Goal: Task Accomplishment & Management: Manage account settings

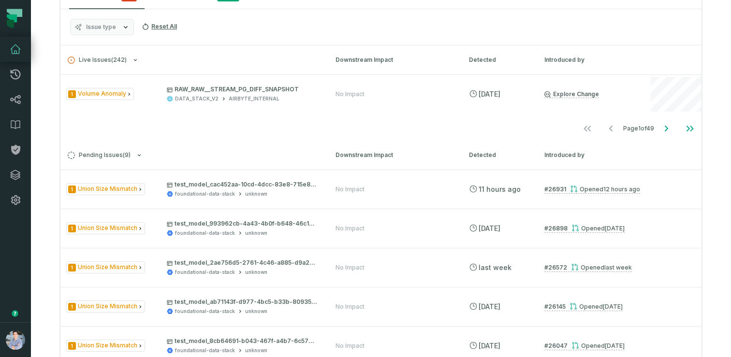
scroll to position [312, 0]
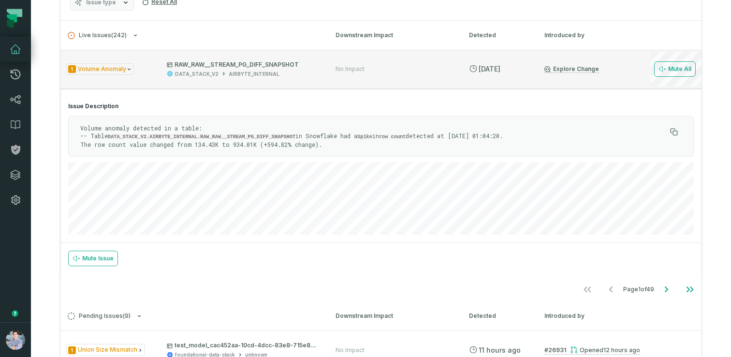
click at [623, 77] on div "1 Volume Anomaly RAW_RAW__STREAM_PG_DIFF_SNAPSHOT DATA_STACK_V2 AIRBYTE_INTERNA…" at bounding box center [380, 69] width 641 height 39
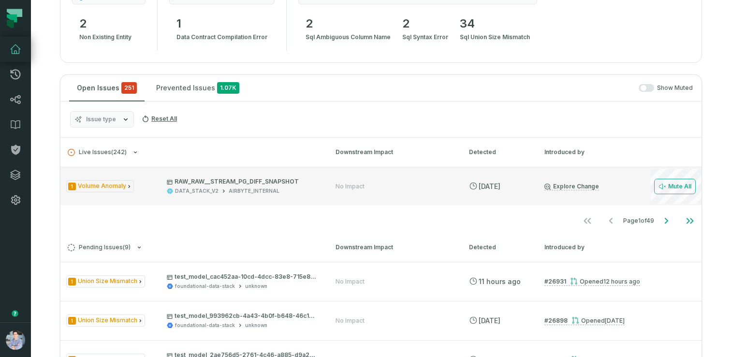
scroll to position [207, 0]
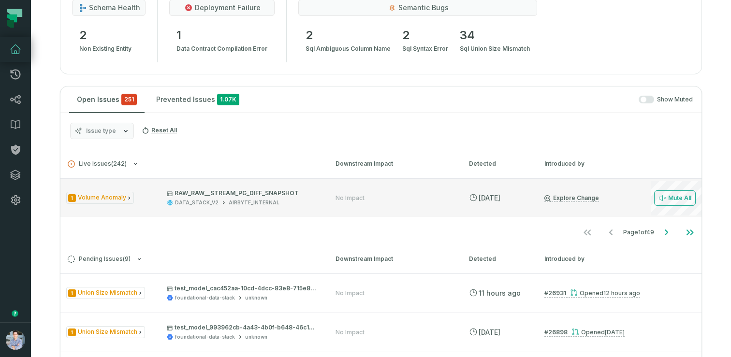
click at [307, 202] on div "DATA_STACK_V2 AIRBYTE_INTERNAL" at bounding box center [242, 202] width 151 height 7
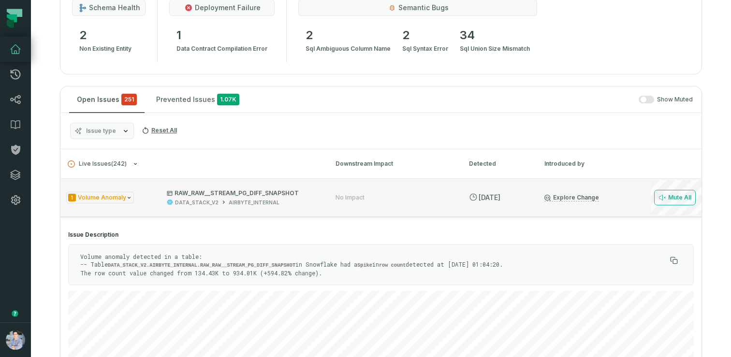
click at [307, 202] on div "DATA_STACK_V2 AIRBYTE_INTERNAL" at bounding box center [242, 202] width 151 height 7
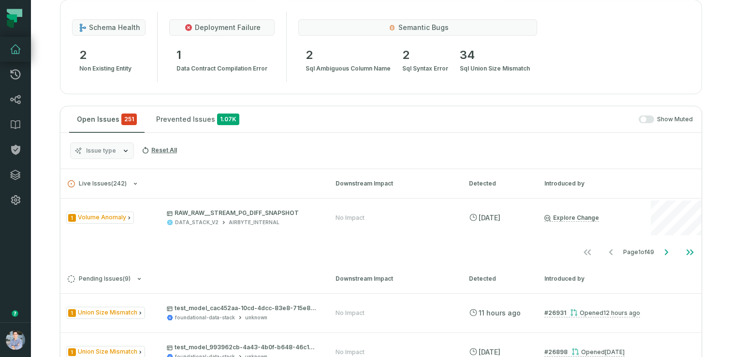
scroll to position [178, 0]
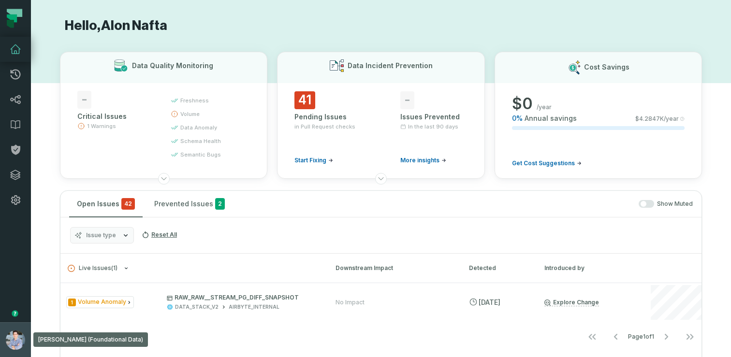
click at [6, 326] on button "Alon Nafta (Foundational Data) alon@foundational.io" at bounding box center [15, 340] width 31 height 35
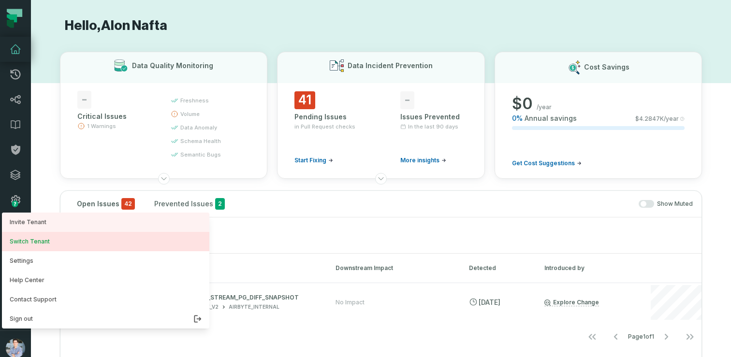
click at [33, 247] on button "Switch Tenant" at bounding box center [105, 241] width 207 height 19
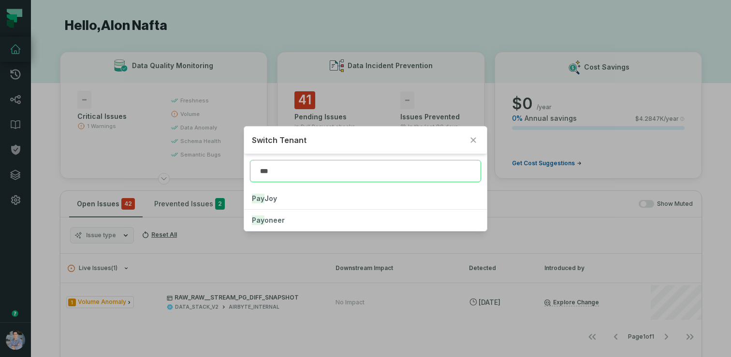
type input "****"
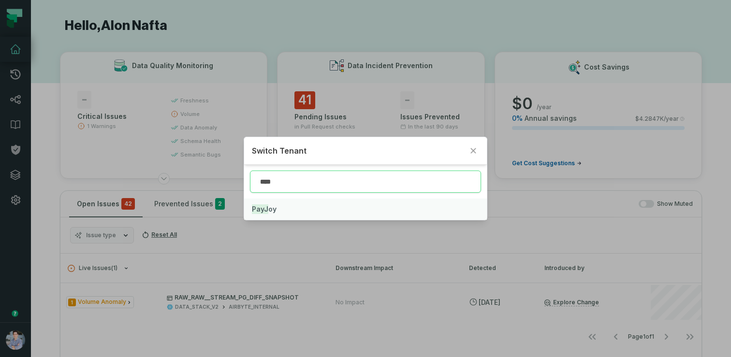
click at [266, 206] on mark "PayJ" at bounding box center [260, 210] width 16 height 10
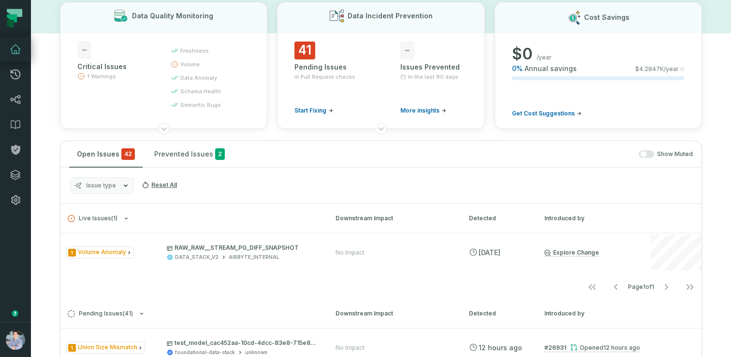
scroll to position [53, 0]
